Goal: Task Accomplishment & Management: Use online tool/utility

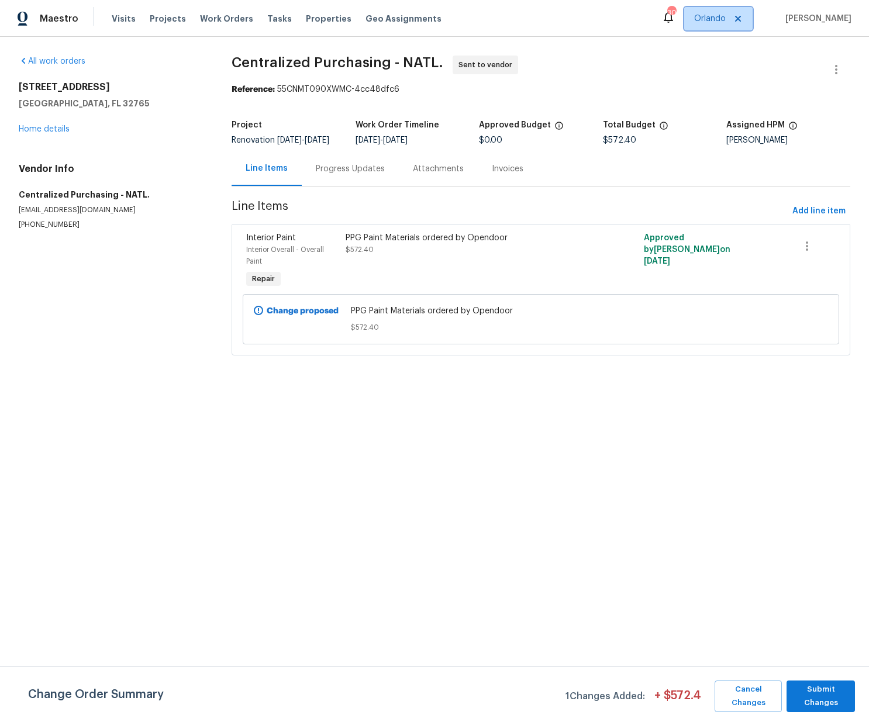
drag, startPoint x: 0, startPoint y: 0, endPoint x: 715, endPoint y: 19, distance: 715.7
click at [716, 19] on span "Orlando" at bounding box center [710, 19] width 32 height 12
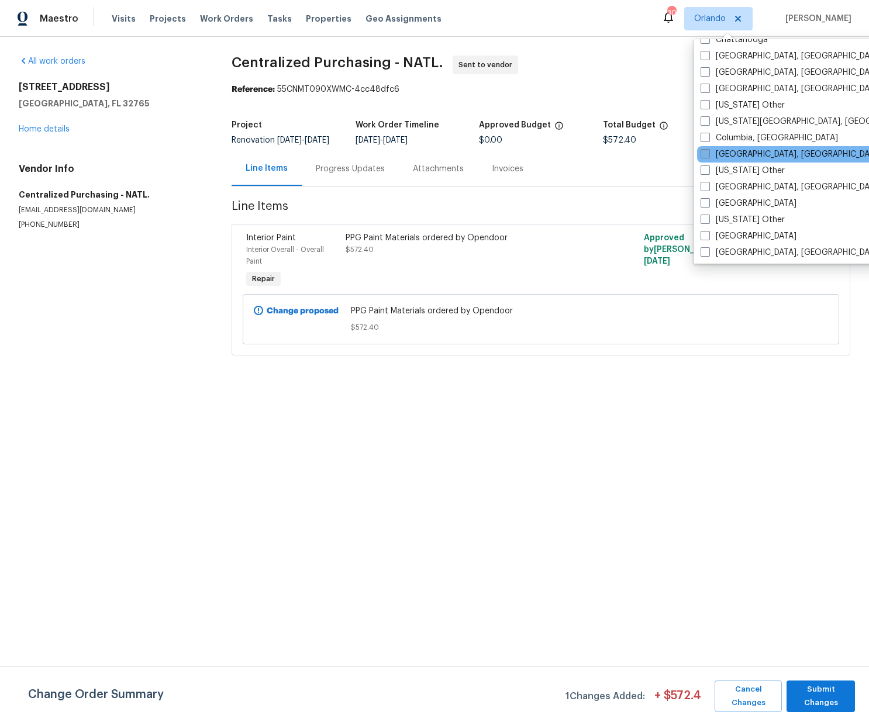
scroll to position [295, 0]
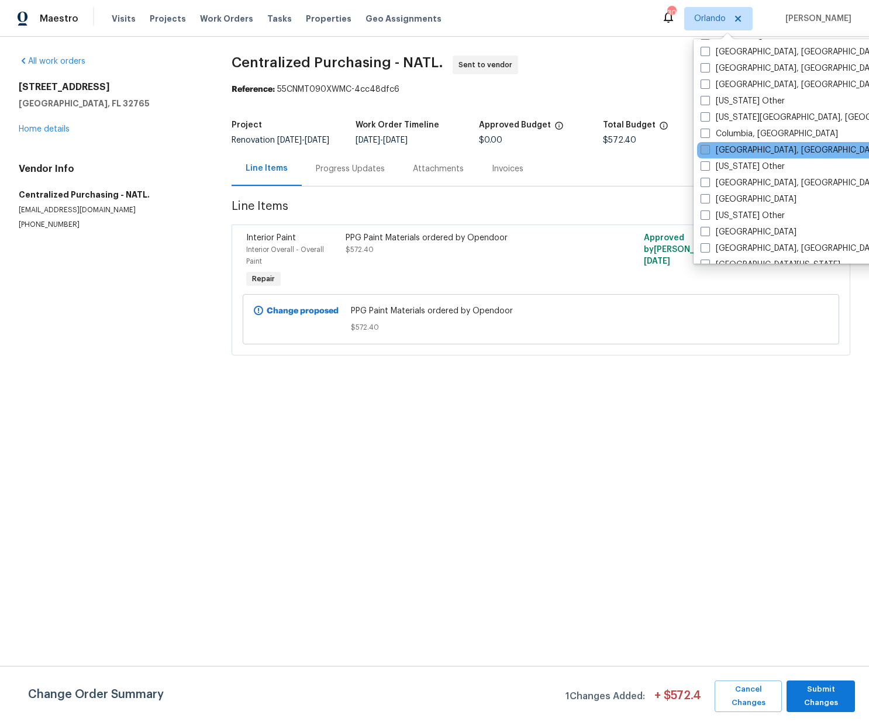
click at [730, 146] on label "[GEOGRAPHIC_DATA], [GEOGRAPHIC_DATA]" at bounding box center [791, 150] width 181 height 12
click at [708, 146] on input "[GEOGRAPHIC_DATA], [GEOGRAPHIC_DATA]" at bounding box center [705, 148] width 8 height 8
checkbox input "true"
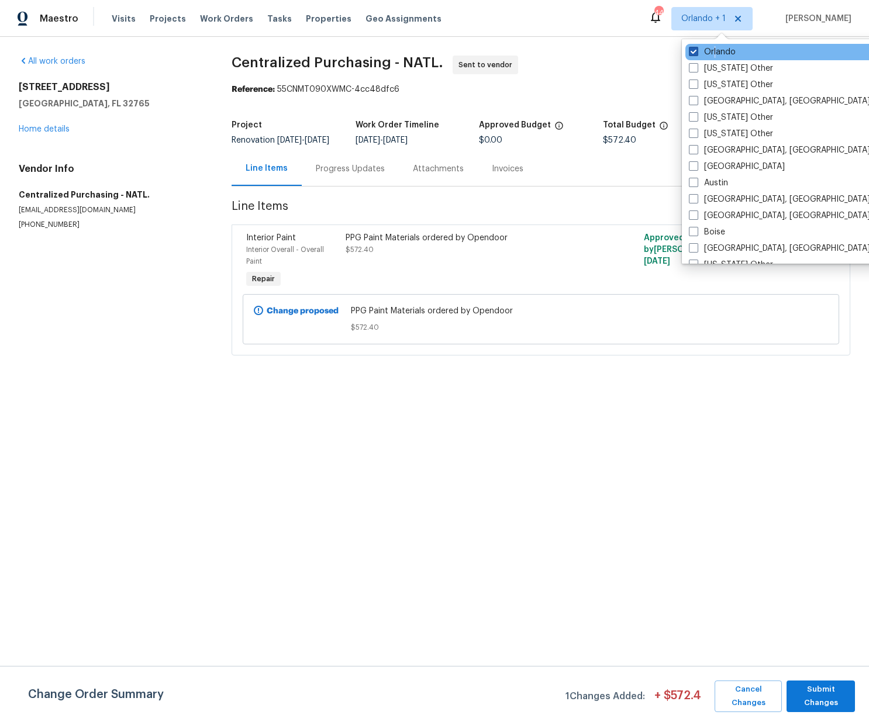
click at [715, 52] on label "Orlando" at bounding box center [712, 52] width 47 height 12
click at [704, 49] on label "Orlando" at bounding box center [712, 52] width 47 height 12
click at [697, 49] on input "Orlando" at bounding box center [693, 50] width 8 height 8
checkbox input "false"
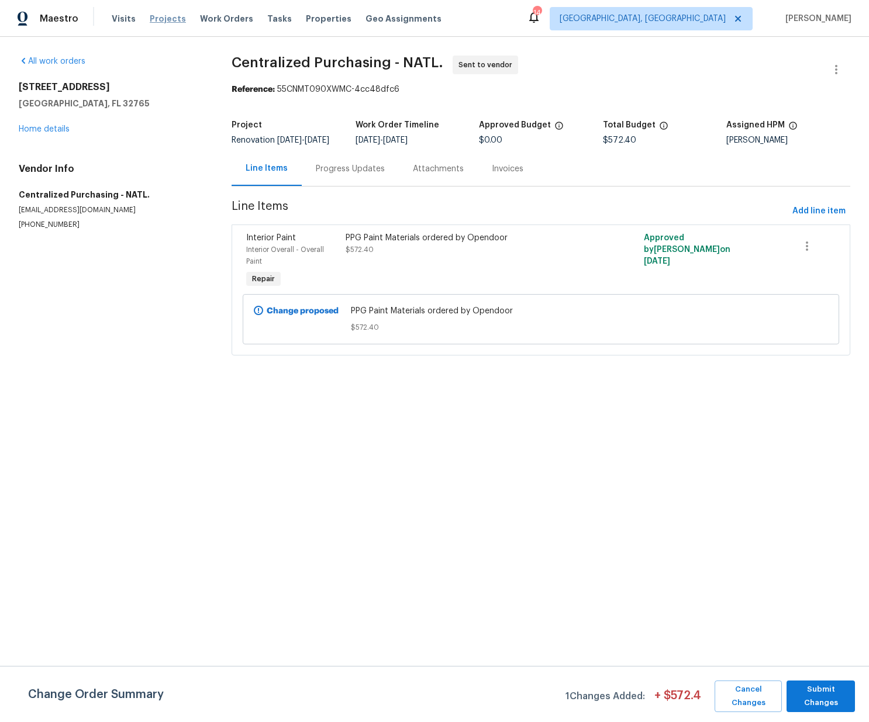
click at [170, 20] on span "Projects" at bounding box center [168, 19] width 36 height 12
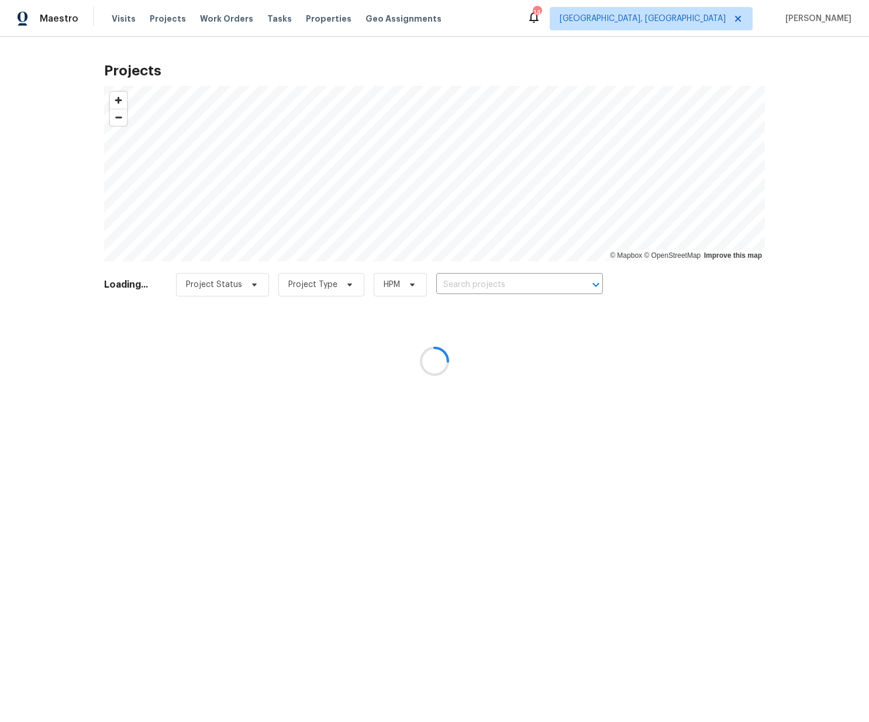
click at [528, 290] on div at bounding box center [434, 361] width 869 height 722
click at [522, 287] on div at bounding box center [434, 361] width 869 height 722
click at [523, 287] on div at bounding box center [434, 361] width 869 height 722
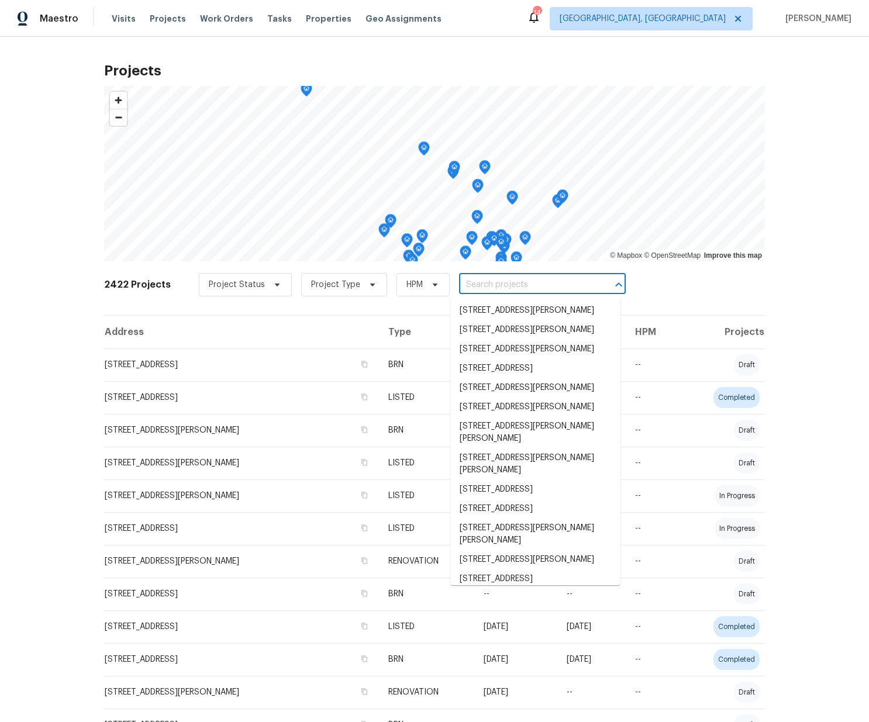
click at [524, 287] on input "text" at bounding box center [526, 285] width 134 height 18
paste input "[STREET_ADDRESS][PERSON_NAME]"
type input "[STREET_ADDRESS][PERSON_NAME]"
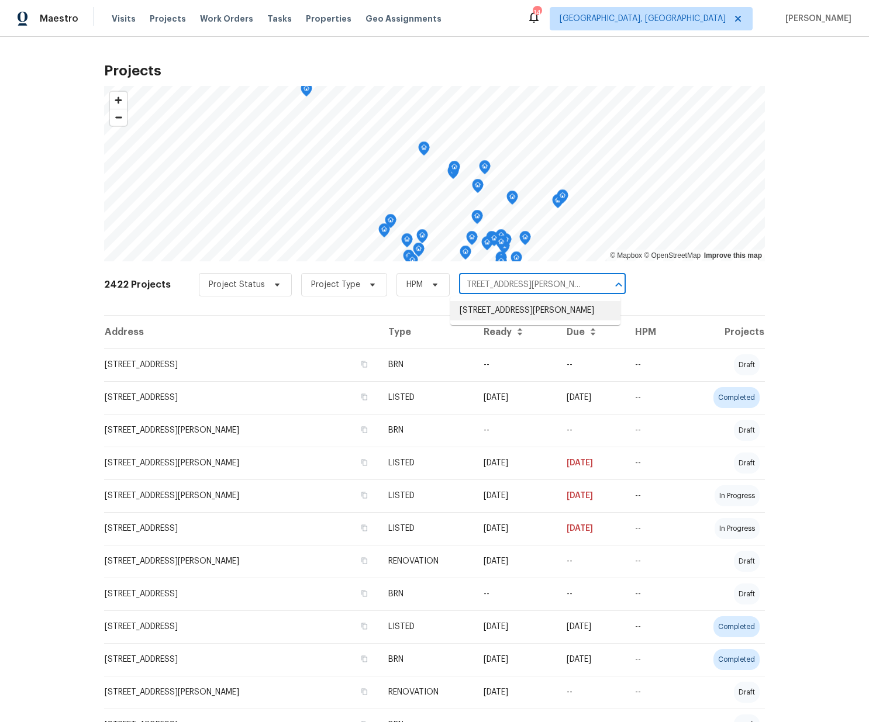
click at [493, 319] on li "[STREET_ADDRESS][PERSON_NAME]" at bounding box center [535, 310] width 170 height 19
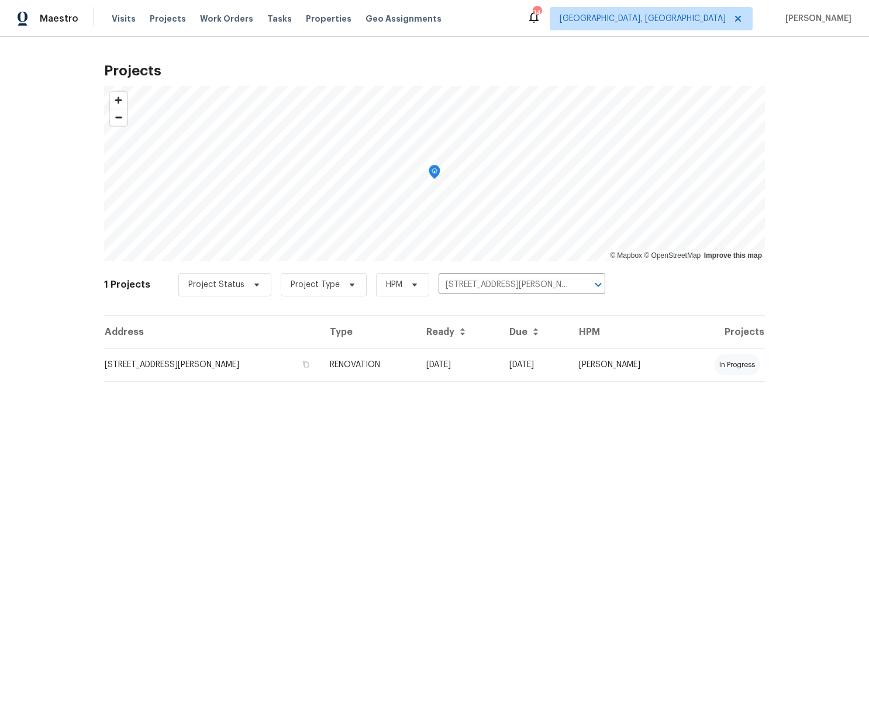
click at [246, 370] on td "[STREET_ADDRESS][PERSON_NAME]" at bounding box center [212, 365] width 216 height 33
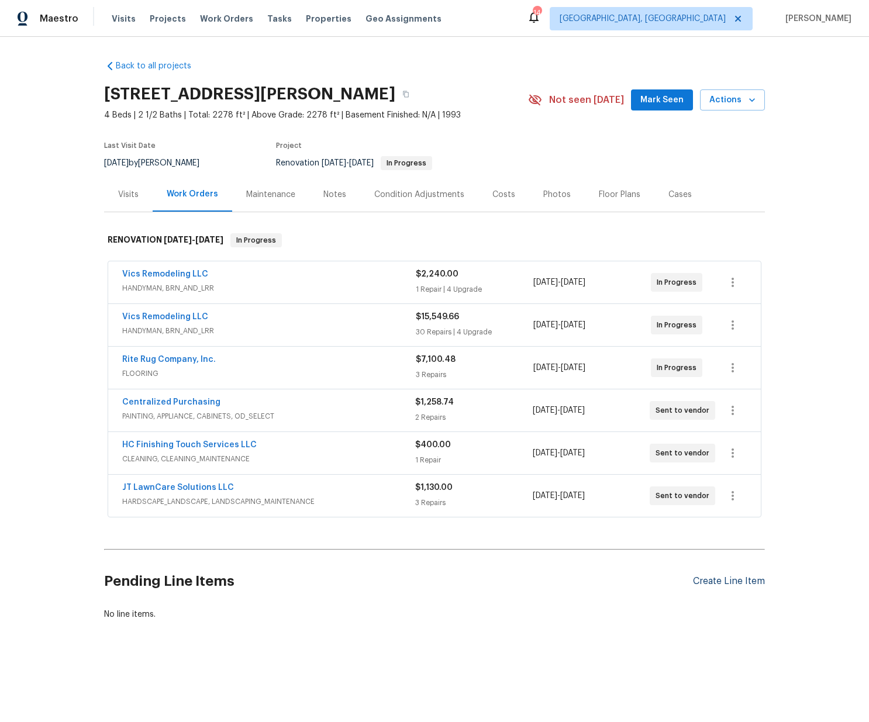
click at [714, 578] on div "Create Line Item" at bounding box center [729, 581] width 72 height 11
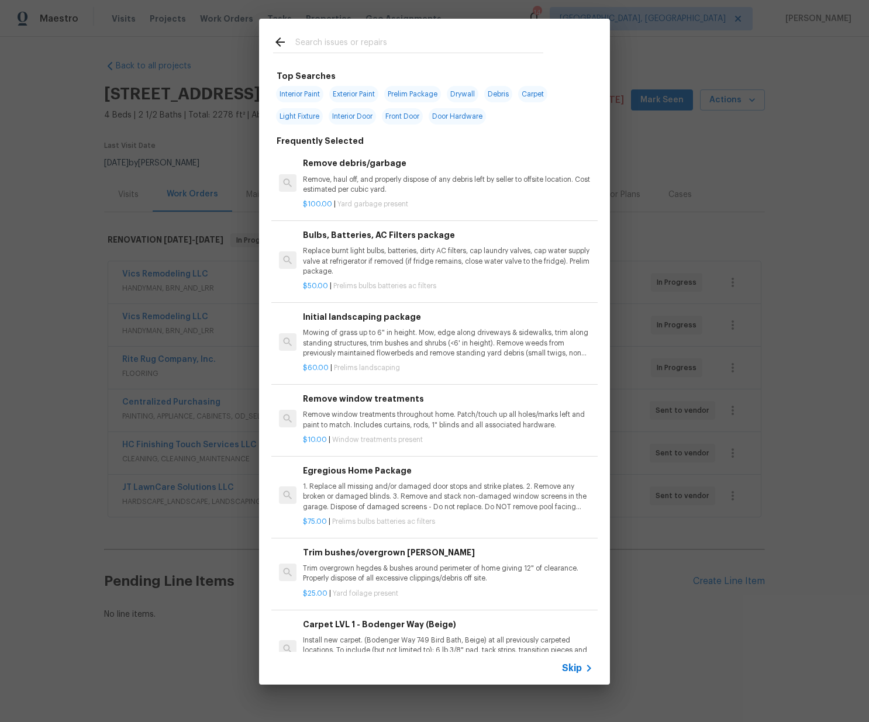
drag, startPoint x: 337, startPoint y: 37, endPoint x: 235, endPoint y: 178, distance: 173.9
click at [337, 37] on input "text" at bounding box center [419, 44] width 248 height 18
drag, startPoint x: 147, startPoint y: 358, endPoint x: 152, endPoint y: 366, distance: 9.2
click at [147, 359] on div "Top Searches Interior Paint Exterior Paint Prelim Package Drywall Debris Carpet…" at bounding box center [434, 352] width 869 height 704
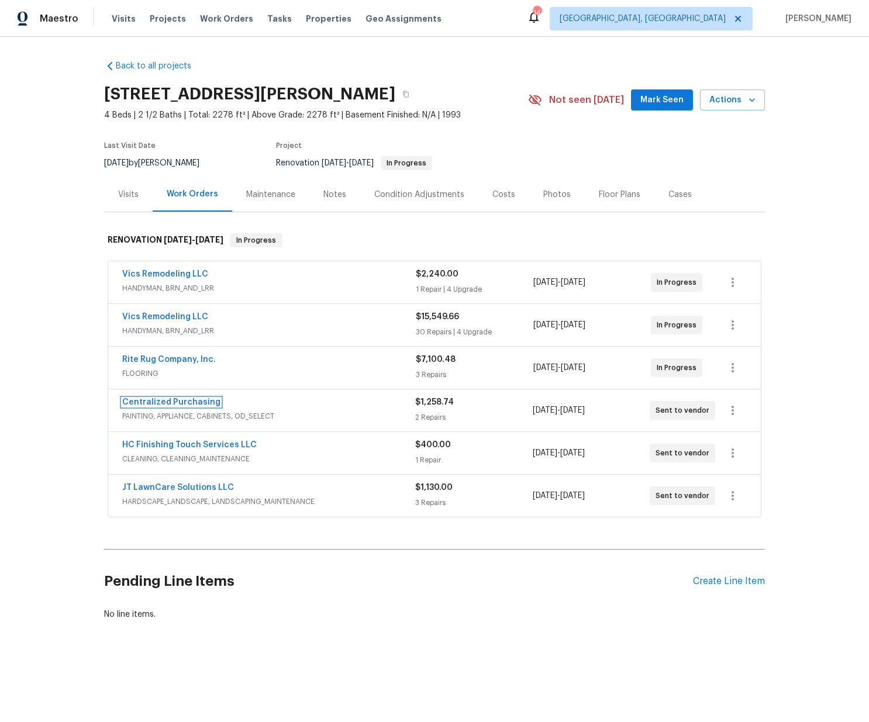
click at [175, 402] on link "Centralized Purchasing" at bounding box center [171, 402] width 98 height 8
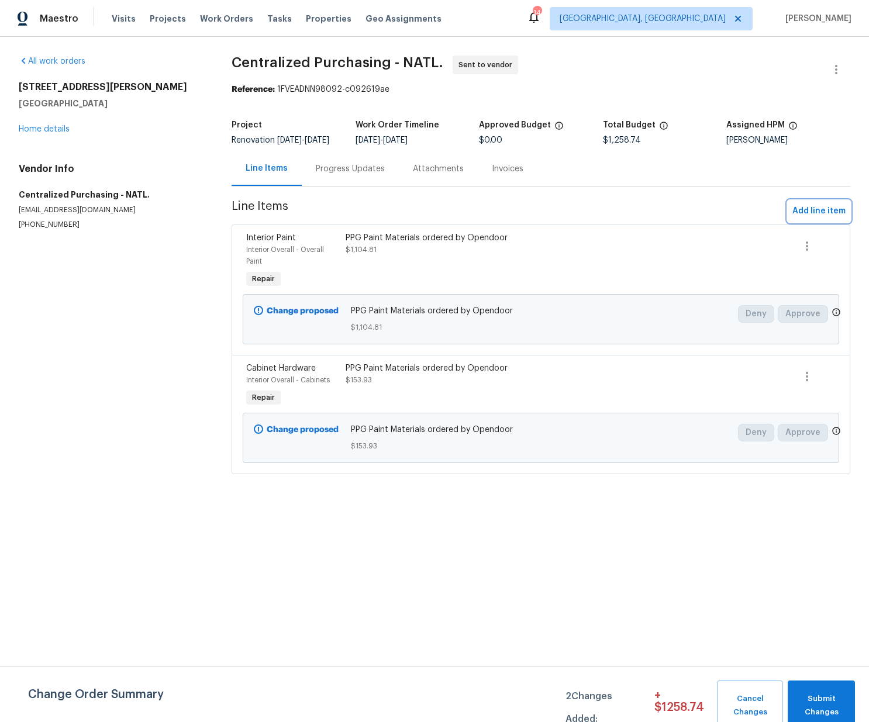
click at [823, 218] on span "Add line item" at bounding box center [819, 211] width 53 height 15
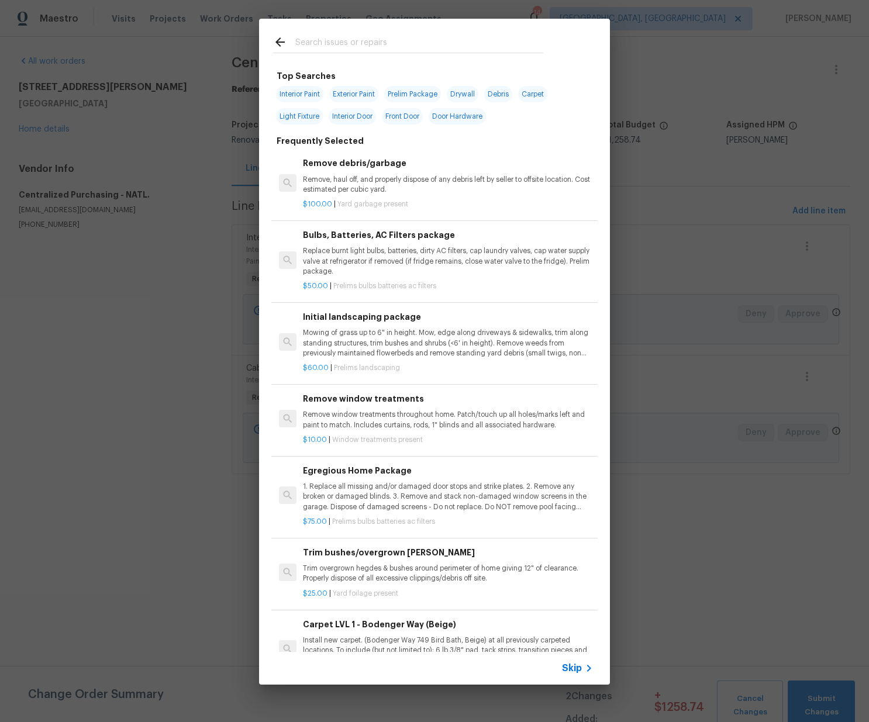
click at [437, 36] on input "text" at bounding box center [419, 44] width 248 height 18
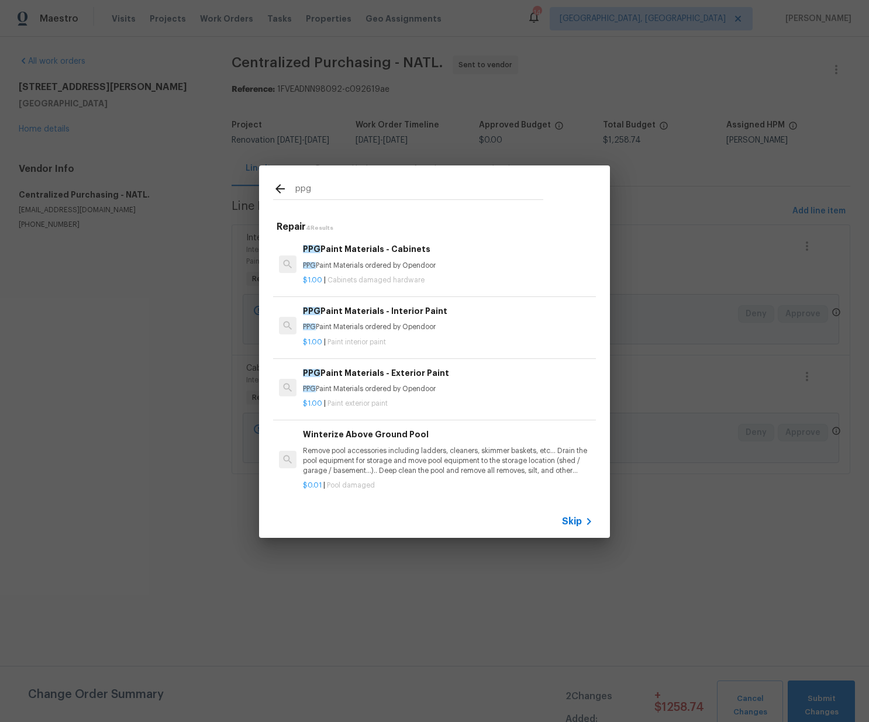
type input "ppg"
click at [391, 382] on div "PPG Paint Materials - Exterior Paint PPG Paint Materials ordered by Opendoor" at bounding box center [448, 381] width 290 height 28
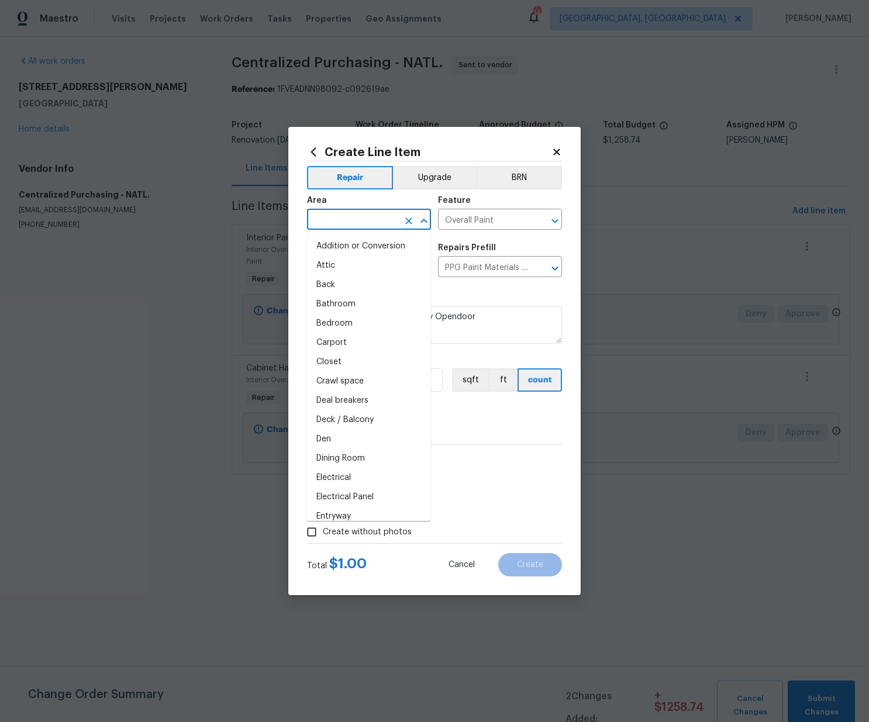
click at [384, 219] on input "text" at bounding box center [352, 221] width 91 height 18
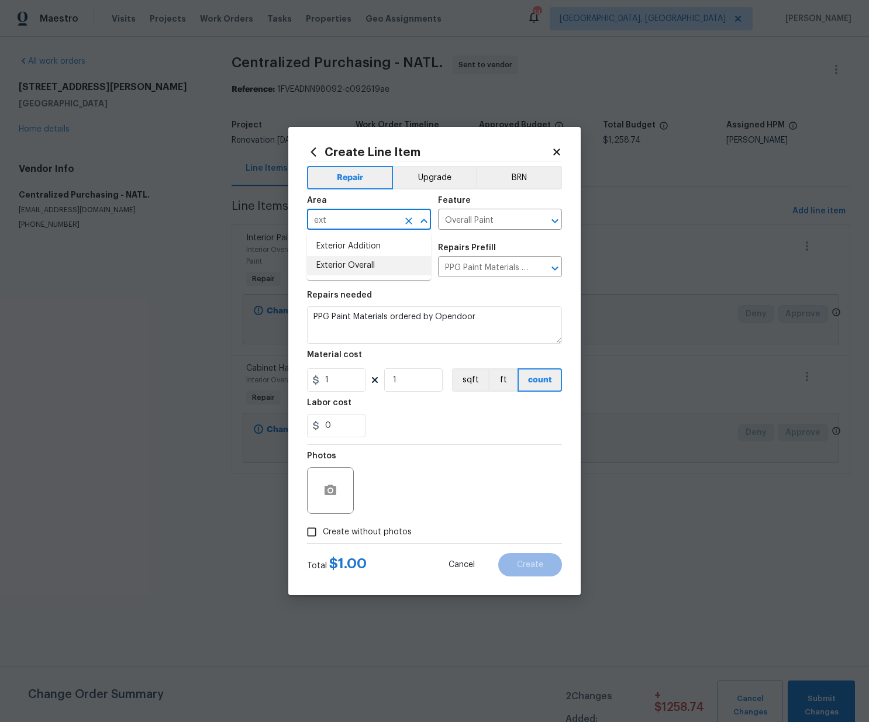
drag, startPoint x: 357, startPoint y: 261, endPoint x: 356, endPoint y: 320, distance: 59.1
click at [357, 261] on li "Exterior Overall" at bounding box center [369, 265] width 124 height 19
type input "Exterior Overall"
drag, startPoint x: 319, startPoint y: 376, endPoint x: 301, endPoint y: 378, distance: 18.3
click at [294, 374] on div "Create Line Item Repair Upgrade BRN Area Exterior Overall ​ Feature Overall Pai…" at bounding box center [434, 361] width 292 height 469
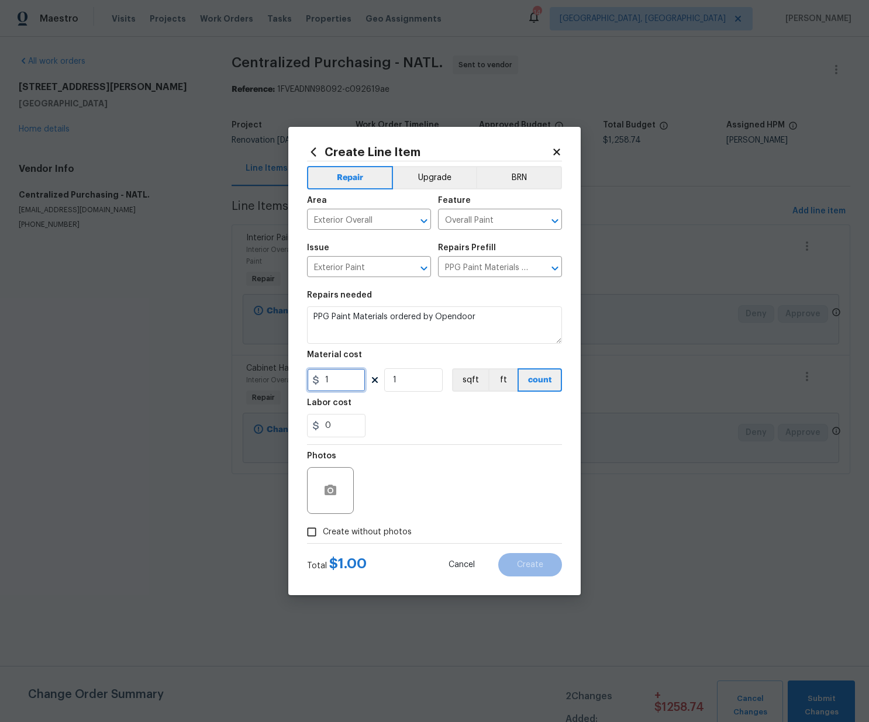
paste input "343.09"
type input "343.09"
drag, startPoint x: 442, startPoint y: 469, endPoint x: 409, endPoint y: 488, distance: 37.5
click at [440, 469] on div "Photos" at bounding box center [434, 483] width 255 height 76
click at [381, 527] on span "Create without photos" at bounding box center [367, 532] width 89 height 12
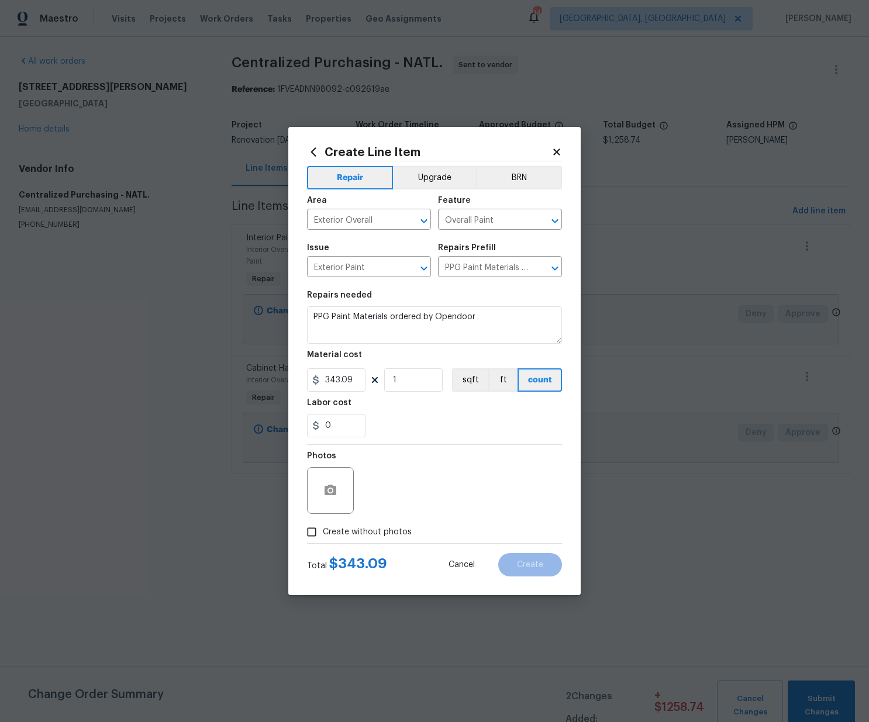
click at [380, 534] on span "Create without photos" at bounding box center [367, 532] width 89 height 12
click at [323, 534] on input "Create without photos" at bounding box center [312, 532] width 22 height 22
checkbox input "true"
click at [404, 492] on textarea at bounding box center [462, 490] width 199 height 47
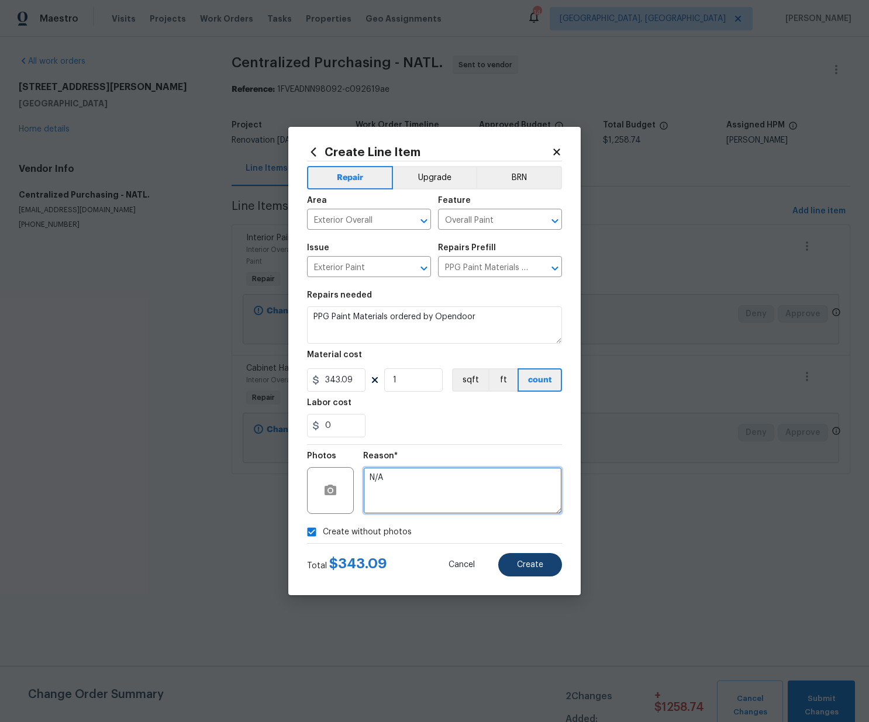
type textarea "N/A"
drag, startPoint x: 531, startPoint y: 571, endPoint x: 525, endPoint y: 570, distance: 6.0
click at [531, 570] on button "Create" at bounding box center [530, 564] width 64 height 23
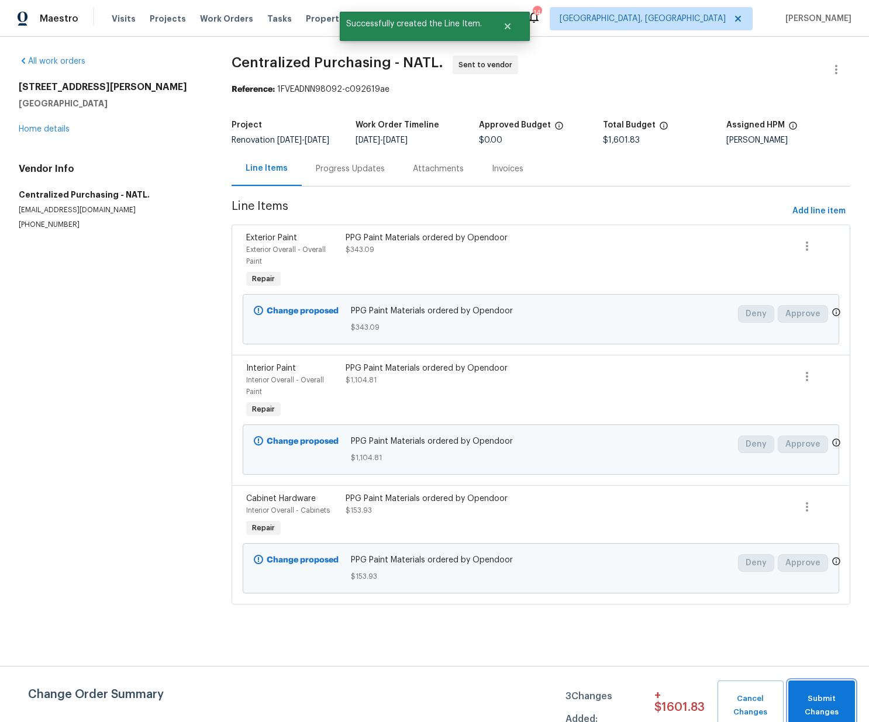
click at [826, 698] on span "Submit Changes" at bounding box center [821, 706] width 55 height 27
